Goal: Check status: Check status

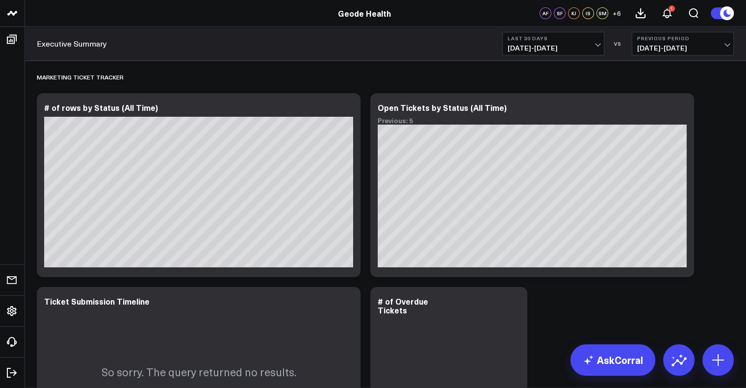
click at [579, 40] on b "Last 30 Days" at bounding box center [553, 38] width 91 height 6
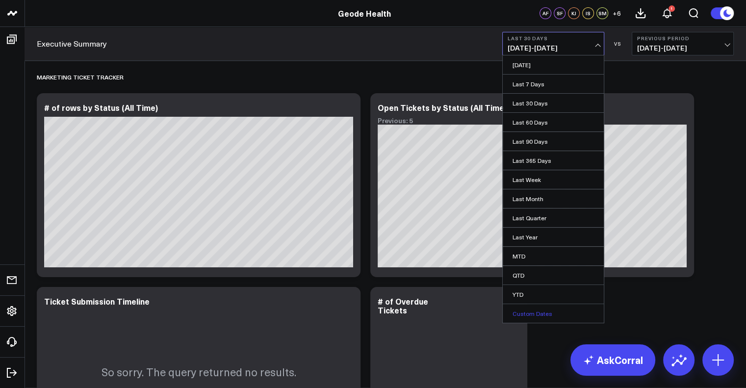
click at [540, 308] on link "Custom Dates" at bounding box center [553, 313] width 101 height 19
select select "7"
select select "2025"
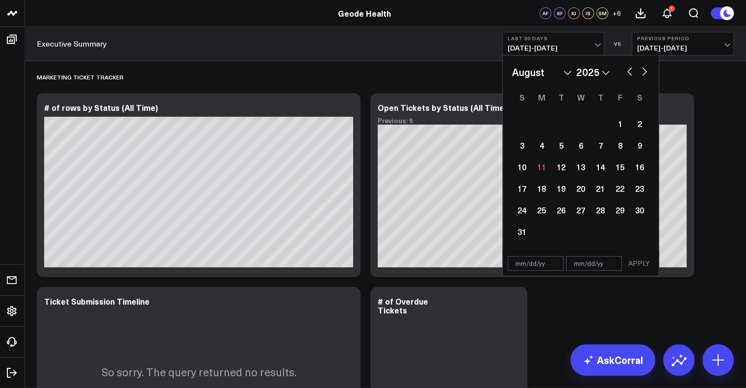
click at [626, 73] on button "button" at bounding box center [630, 71] width 10 height 12
select select "6"
select select "2025"
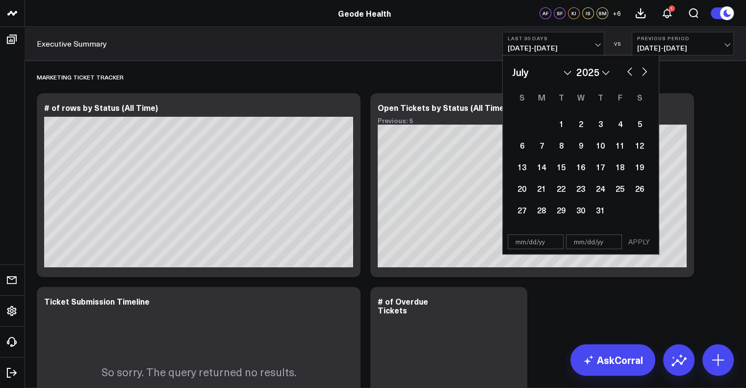
click at [626, 73] on button "button" at bounding box center [630, 71] width 10 height 12
select select "5"
select select "2025"
click at [515, 215] on div "29" at bounding box center [522, 210] width 20 height 20
type input "[DATE]"
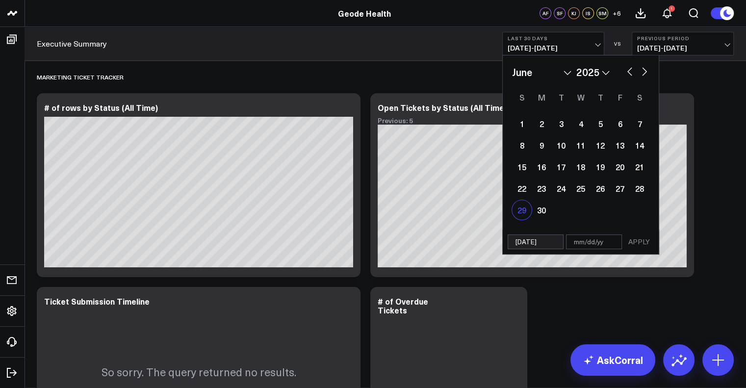
select select "5"
select select "2025"
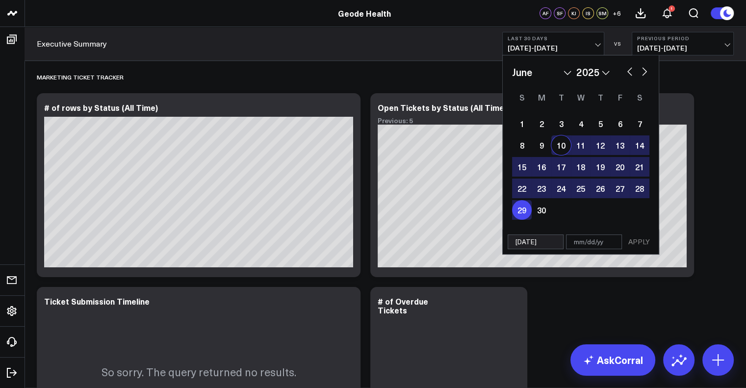
click at [643, 73] on button "button" at bounding box center [645, 71] width 10 height 12
select select "6"
select select "2025"
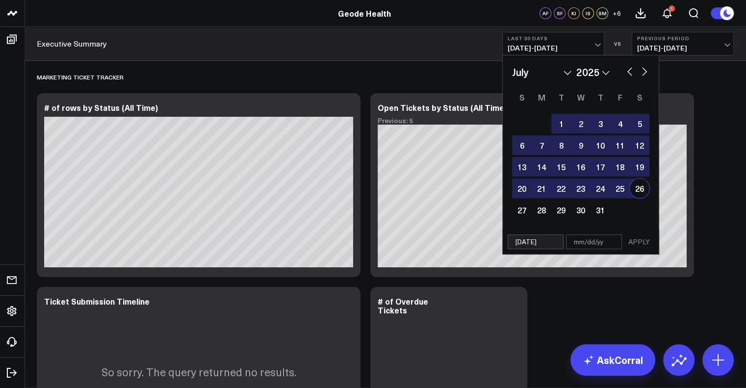
click at [646, 194] on div "26" at bounding box center [640, 189] width 20 height 20
type input "[DATE]"
select select "6"
select select "2025"
click at [647, 245] on button "APPLY" at bounding box center [639, 242] width 29 height 15
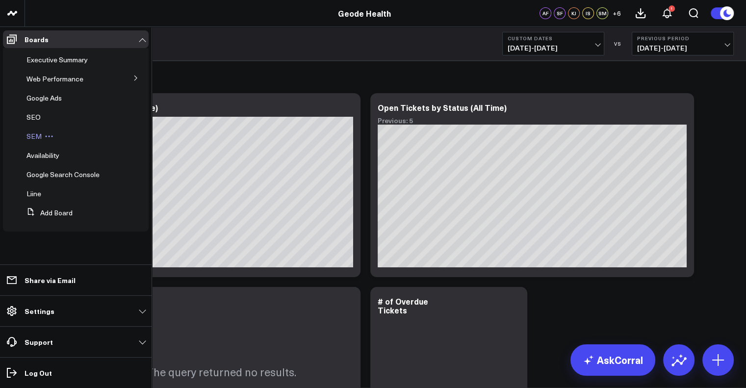
click at [41, 132] on span "SEM" at bounding box center [34, 136] width 15 height 9
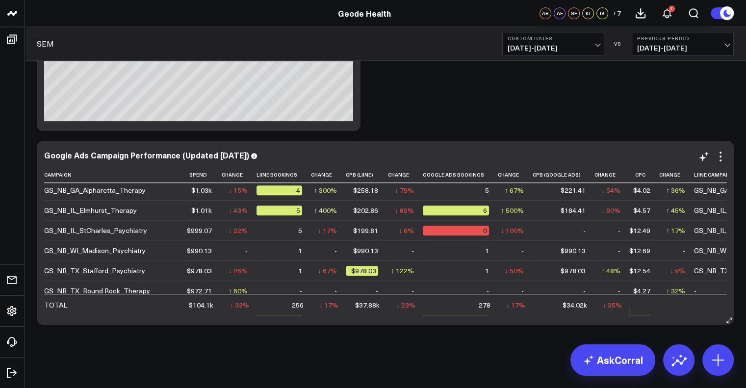
scroll to position [908, 0]
click at [588, 39] on b "Custom Dates" at bounding box center [553, 38] width 91 height 6
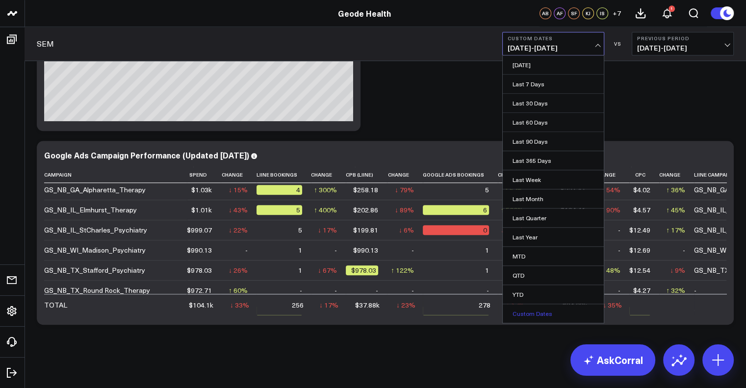
click at [524, 312] on link "Custom Dates" at bounding box center [553, 313] width 101 height 19
select select "7"
select select "2025"
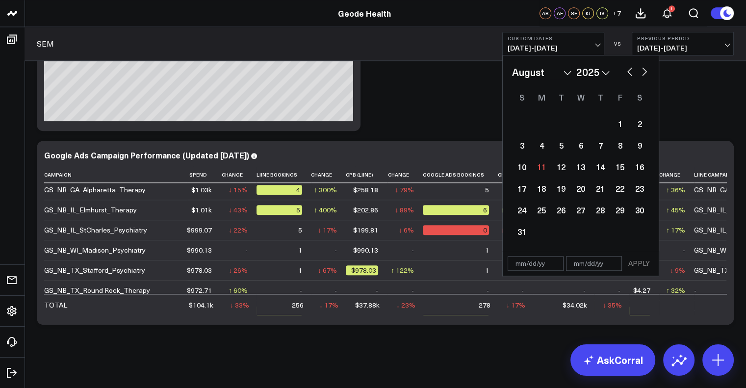
click at [629, 70] on button "button" at bounding box center [630, 71] width 10 height 12
select select "6"
select select "2025"
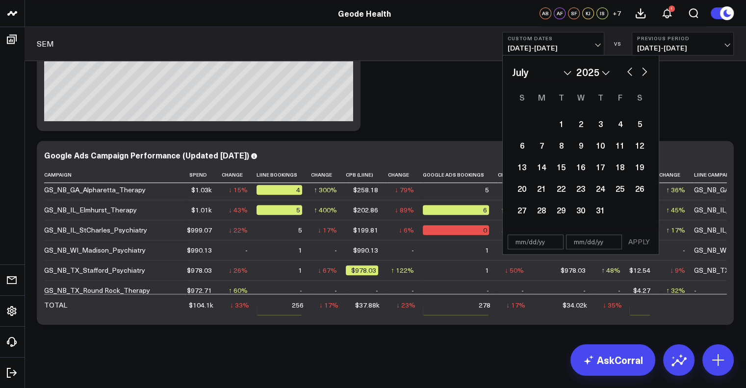
click at [510, 212] on div "January February March April May June July August September October November [D…" at bounding box center [581, 142] width 156 height 175
click at [514, 212] on div "27" at bounding box center [522, 210] width 20 height 20
type input "[DATE]"
select select "6"
select select "2025"
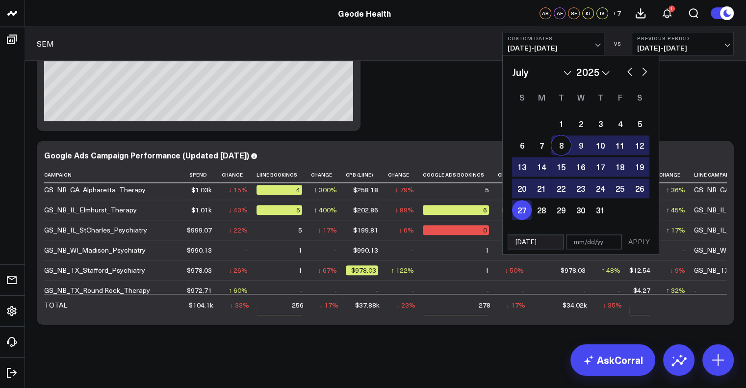
click at [645, 70] on button "button" at bounding box center [645, 71] width 10 height 12
select select "7"
select select "2025"
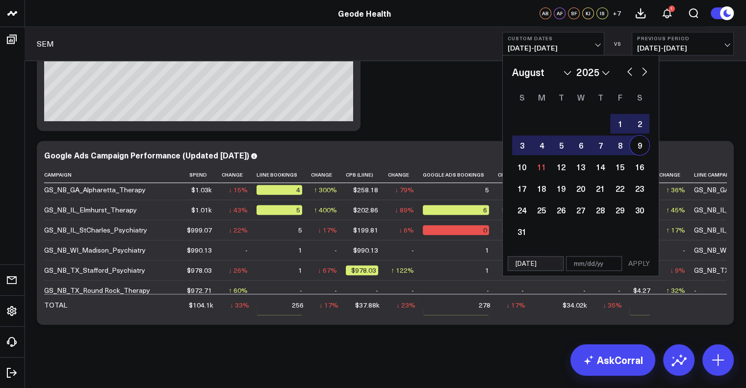
click at [633, 139] on div "9" at bounding box center [640, 145] width 20 height 20
type input "[DATE]"
select select "7"
select select "2025"
click at [643, 264] on button "APPLY" at bounding box center [639, 263] width 29 height 15
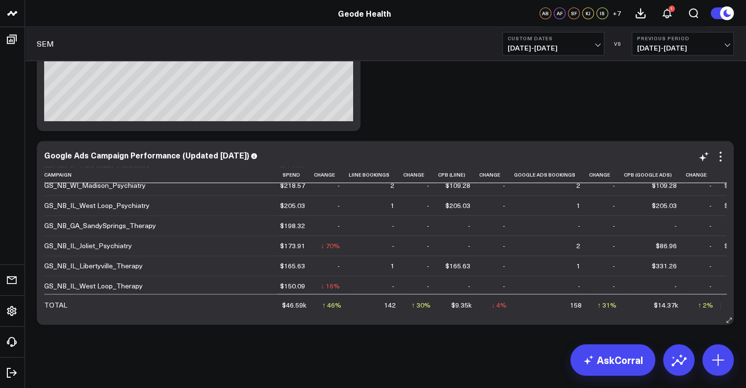
scroll to position [1156, 0]
